Goal: Task Accomplishment & Management: Manage account settings

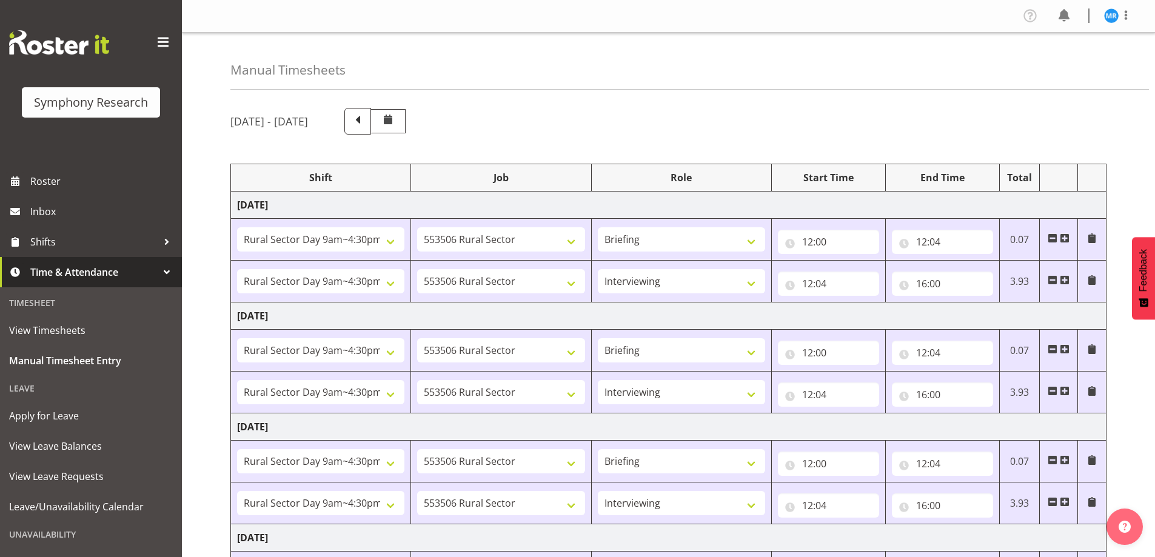
select select "81561"
select select "10587"
select select "81561"
select select "10587"
select select "47"
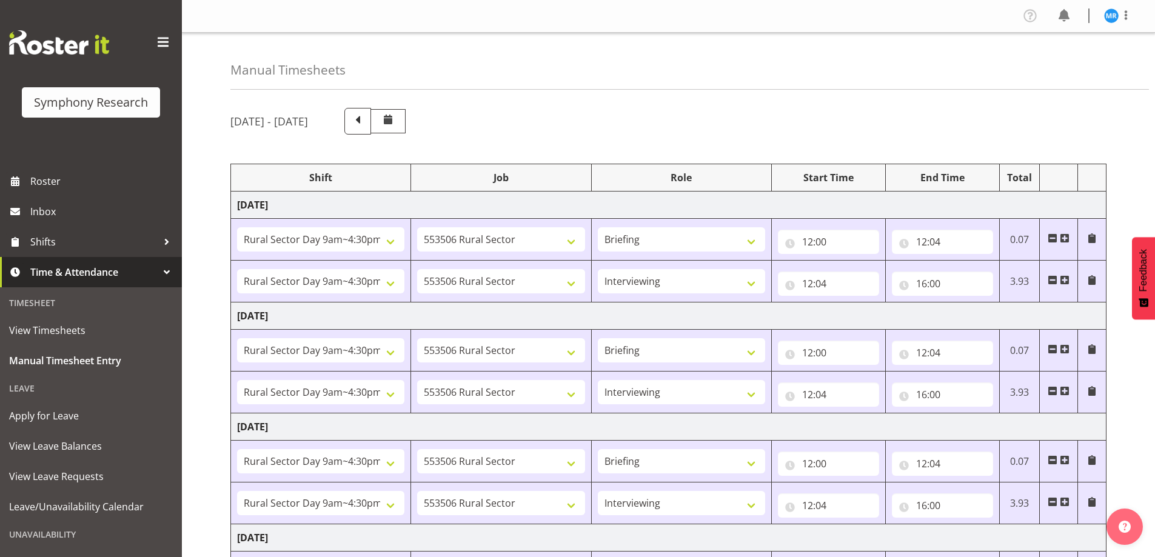
select select "81561"
select select "10587"
select select "81561"
select select "10587"
select select "47"
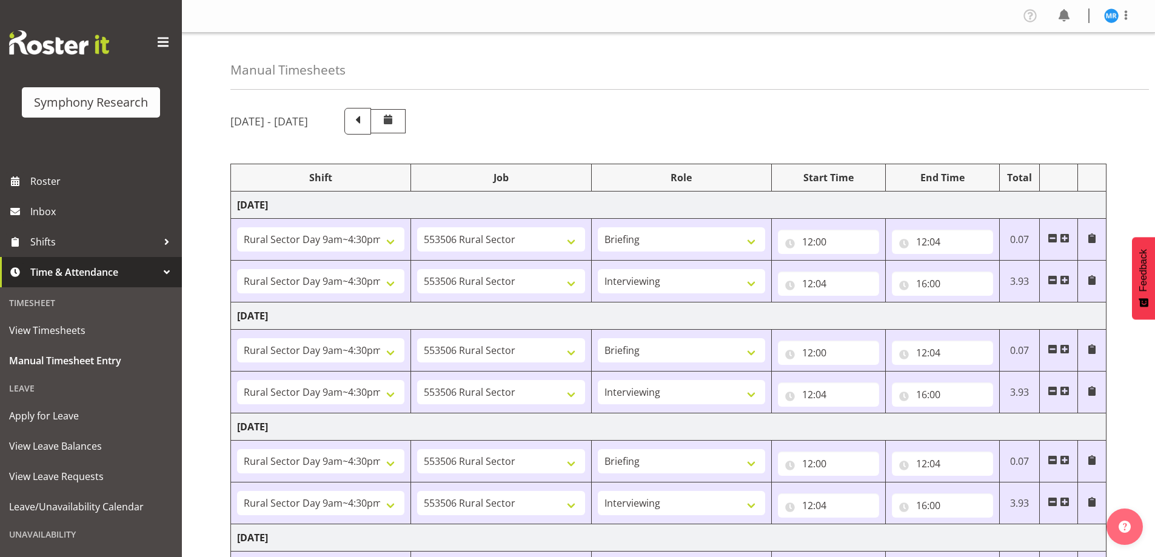
select select "81561"
select select "10587"
select select "81561"
select select "10587"
select select "47"
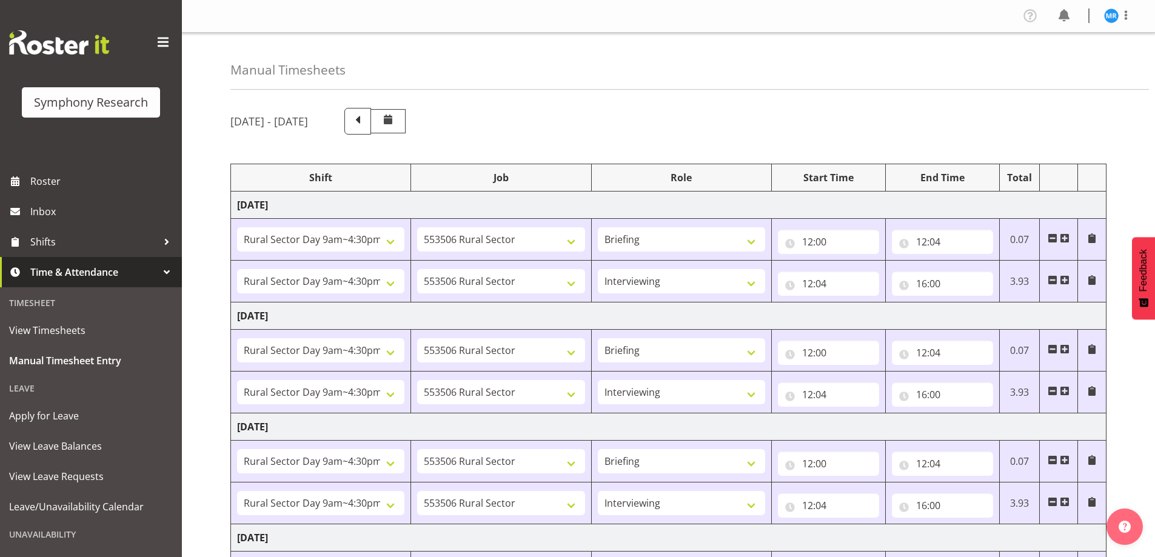
select select "81561"
select select "10587"
select select "47"
select select "81561"
select select "10587"
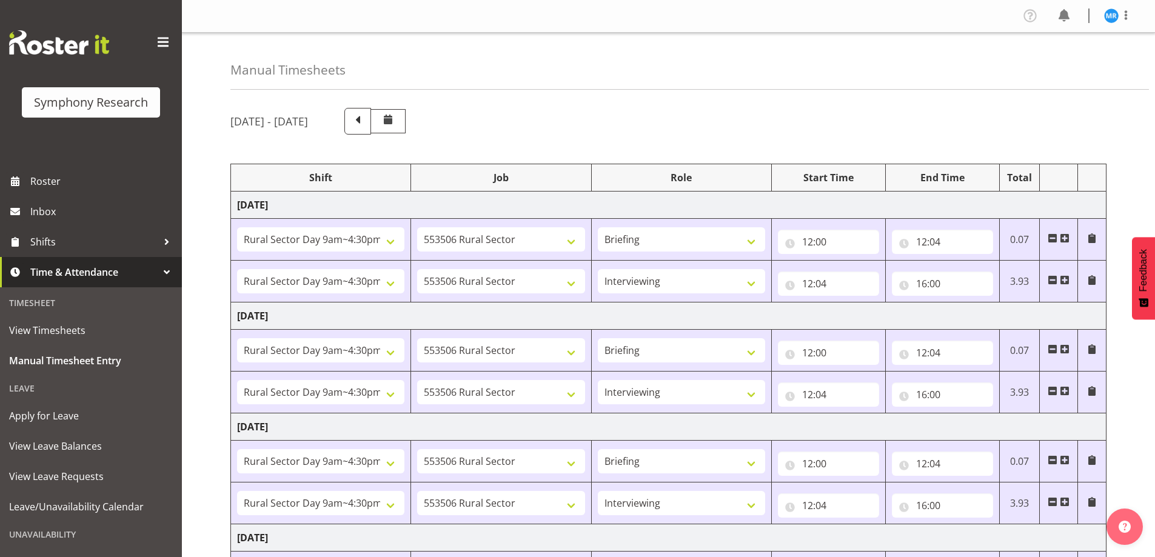
select select "47"
select select "81299"
select select "10587"
select select "81299"
select select "10587"
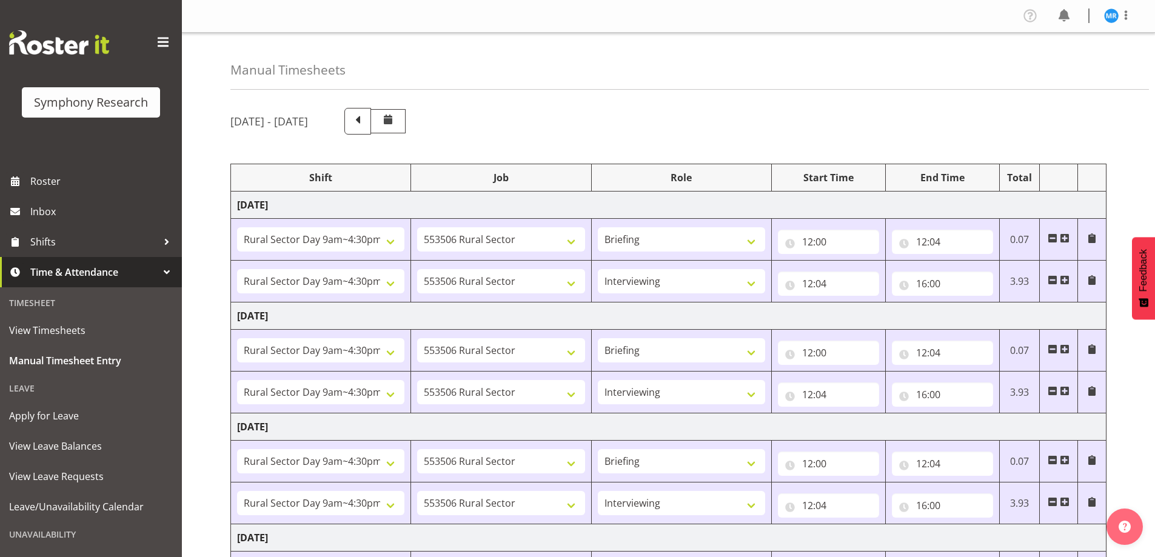
select select "47"
select select "81299"
select select "10587"
select select "47"
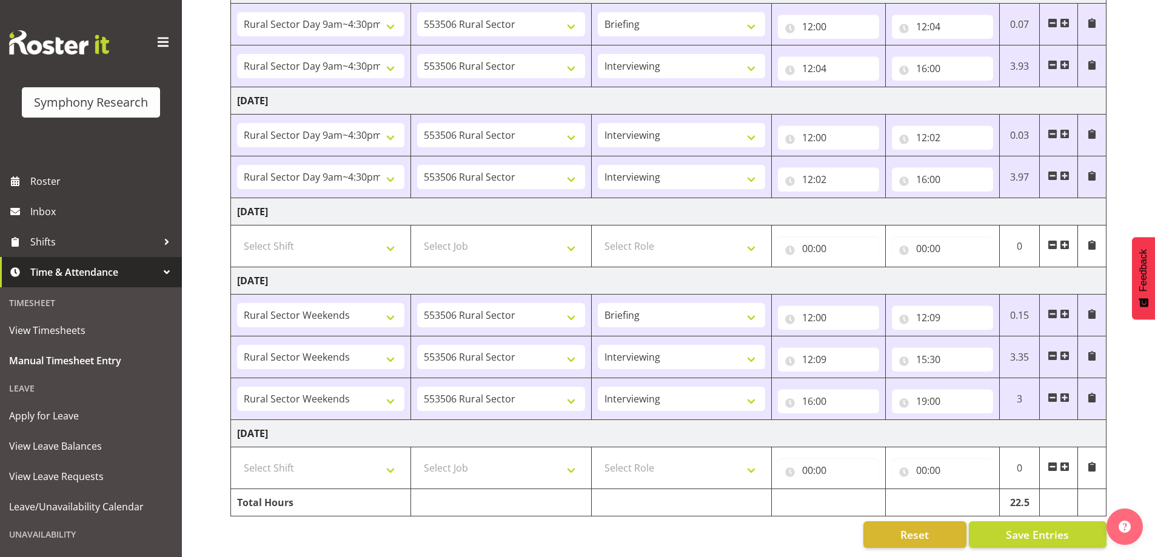
scroll to position [446, 0]
click at [933, 354] on input "15:30" at bounding box center [942, 360] width 101 height 24
click at [972, 379] on select "00 01 02 03 04 05 06 07 08 09 10 11 12 13 14 15 16 17 18 19 20 21 22 23" at bounding box center [974, 391] width 27 height 24
select select "16"
click at [961, 379] on select "00 01 02 03 04 05 06 07 08 09 10 11 12 13 14 15 16 17 18 19 20 21 22 23" at bounding box center [974, 391] width 27 height 24
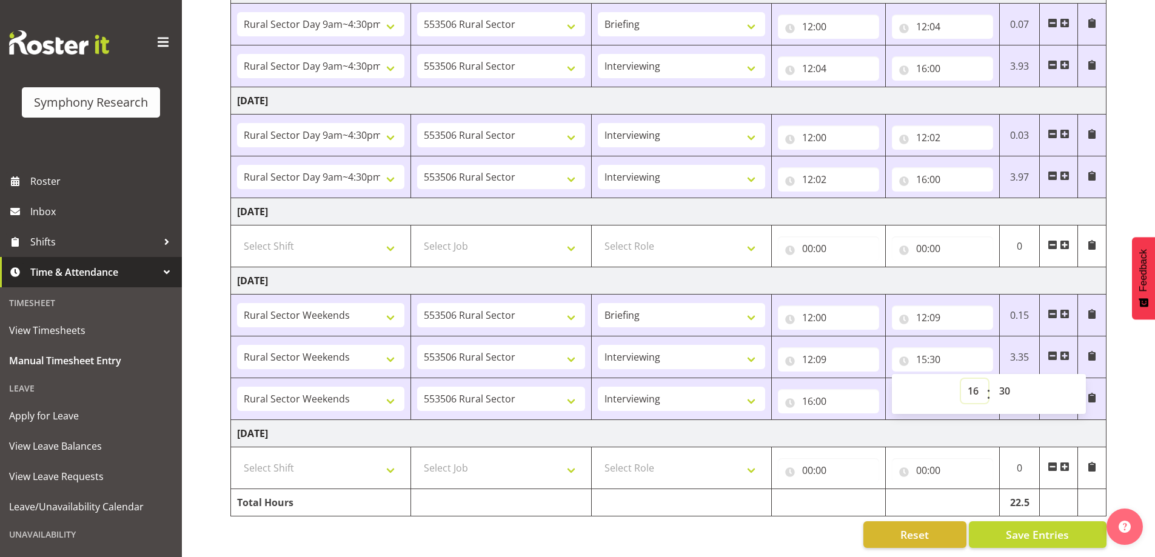
type input "16:30"
click at [761, 431] on td "[DATE]" at bounding box center [669, 433] width 876 height 27
click at [821, 396] on input "16:00" at bounding box center [828, 401] width 101 height 24
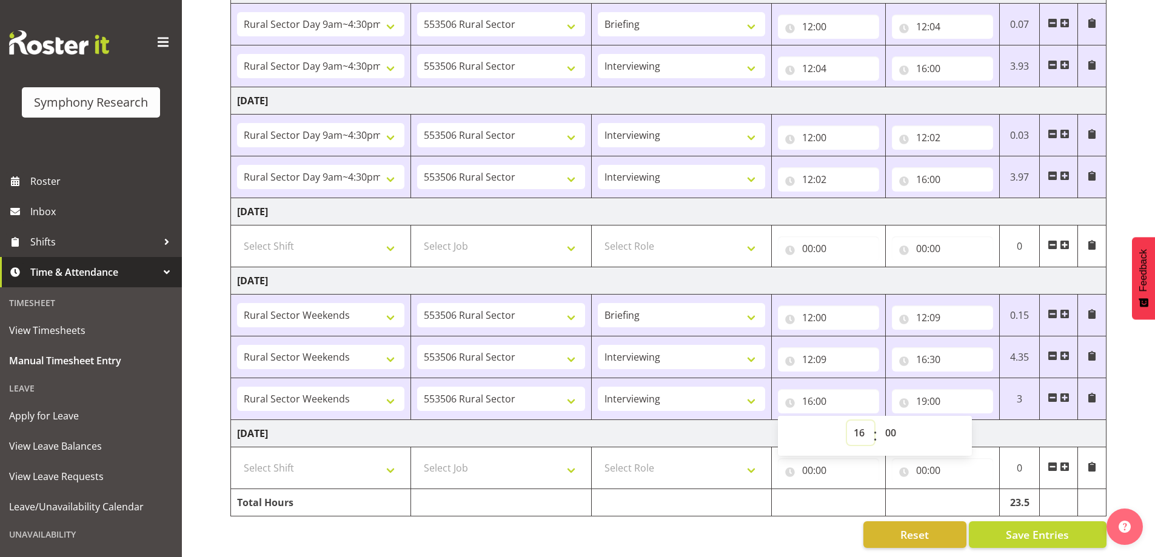
click at [858, 425] on select "00 01 02 03 04 05 06 07 08 09 10 11 12 13 14 15 16 17 18 19 20 21 22 23" at bounding box center [860, 433] width 27 height 24
select select "17"
click at [847, 421] on select "00 01 02 03 04 05 06 07 08 09 10 11 12 13 14 15 16 17 18 19 20 21 22 23" at bounding box center [860, 433] width 27 height 24
type input "17:00"
click at [742, 420] on td "[DATE]" at bounding box center [669, 433] width 876 height 27
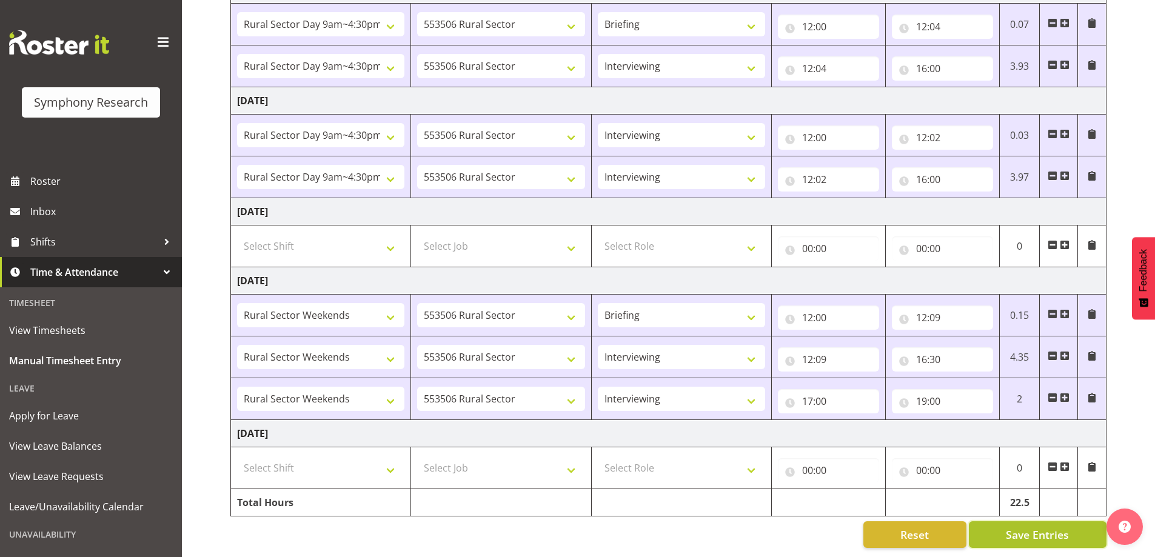
click at [1032, 527] on span "Save Entries" at bounding box center [1037, 535] width 63 height 16
